Goal: Task Accomplishment & Management: Use online tool/utility

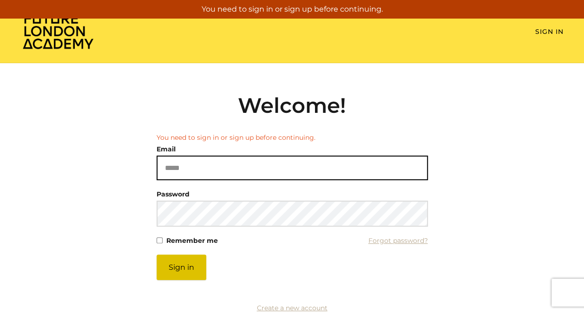
type input "**********"
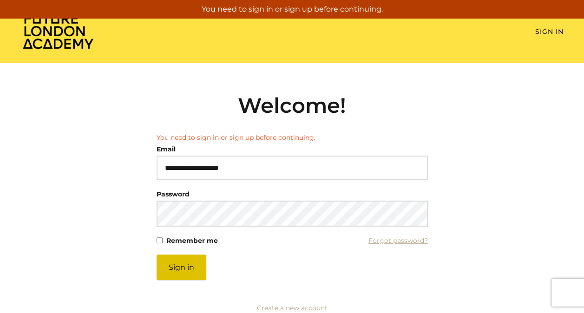
click at [182, 270] on button "Sign in" at bounding box center [182, 268] width 50 height 26
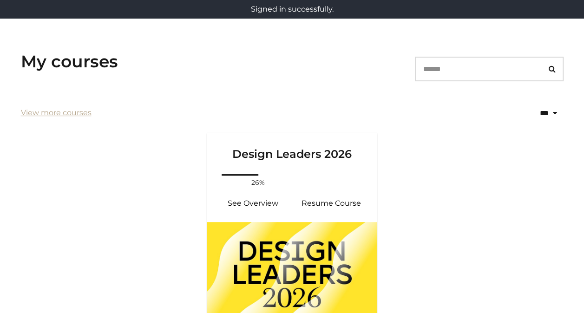
scroll to position [129, 0]
click at [250, 269] on img at bounding box center [292, 271] width 171 height 99
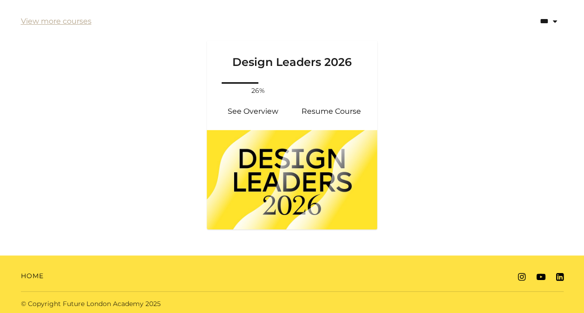
scroll to position [222, 0]
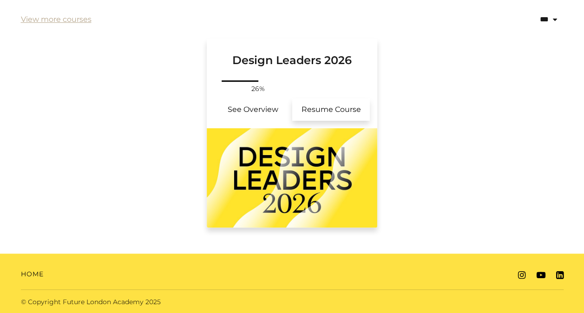
click at [326, 110] on link "Resume Course" at bounding box center [331, 109] width 78 height 22
